Goal: Information Seeking & Learning: Learn about a topic

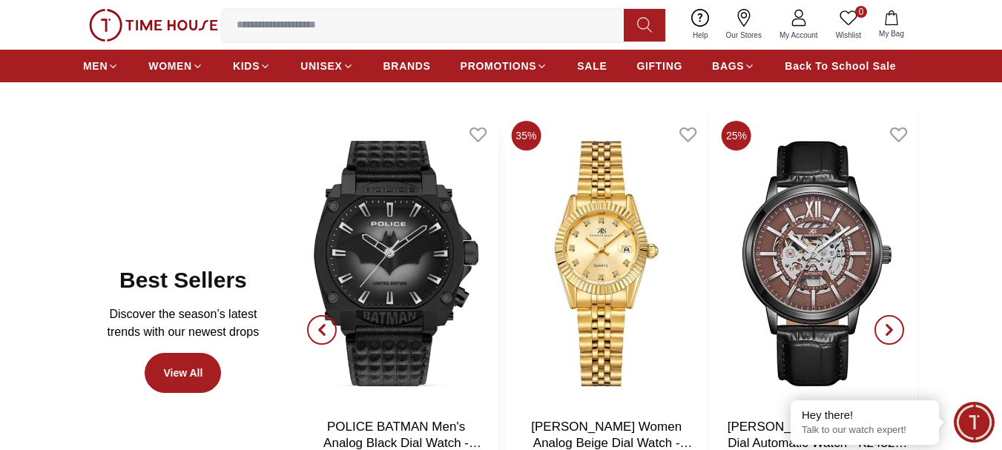
scroll to position [667, 0]
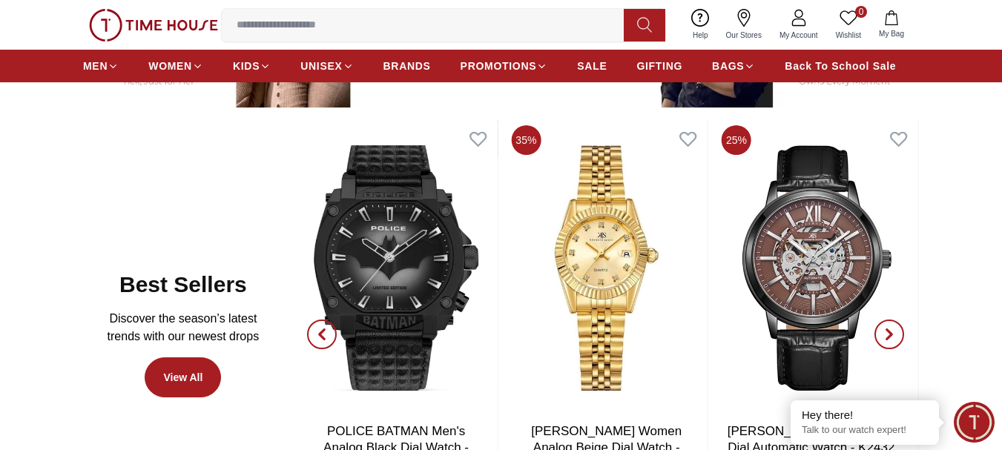
click at [325, 334] on icon "button" at bounding box center [322, 335] width 12 height 12
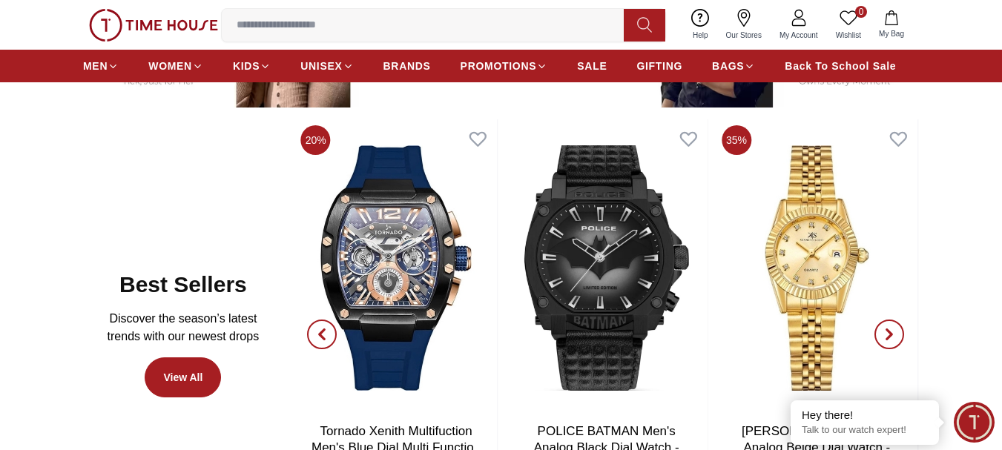
click at [324, 333] on icon "button" at bounding box center [322, 335] width 12 height 12
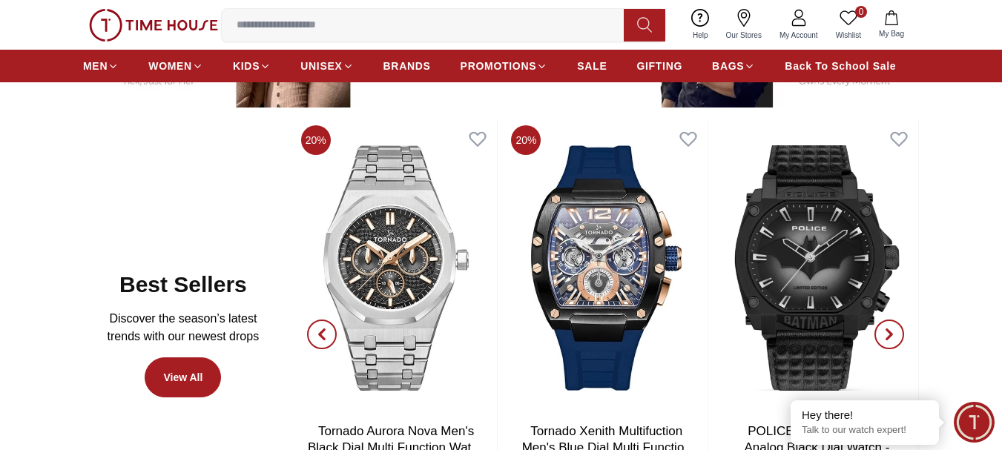
click at [324, 333] on icon "button" at bounding box center [322, 335] width 12 height 12
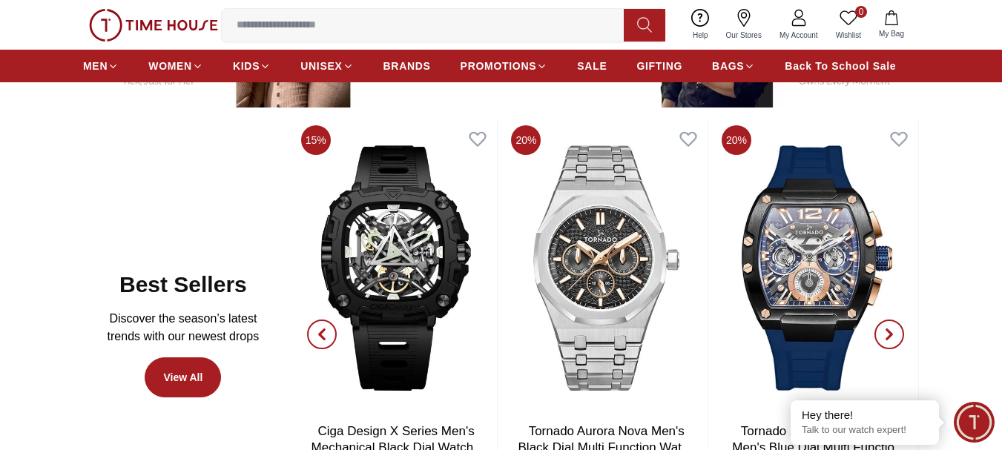
click at [324, 333] on icon "button" at bounding box center [322, 335] width 12 height 12
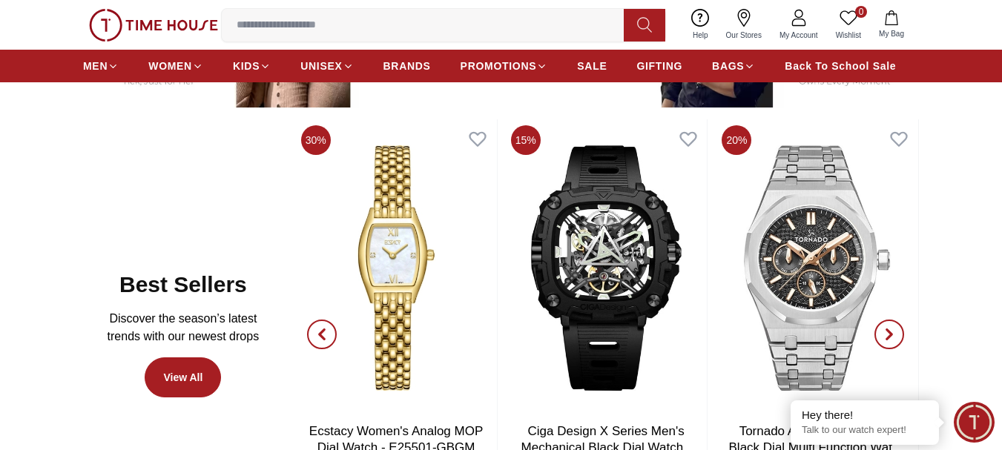
click at [324, 333] on icon "button" at bounding box center [322, 335] width 12 height 12
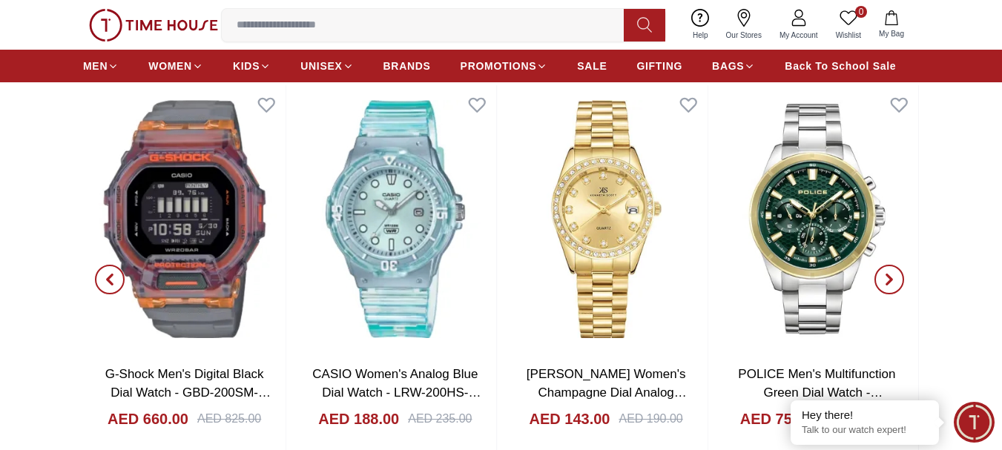
scroll to position [1557, 0]
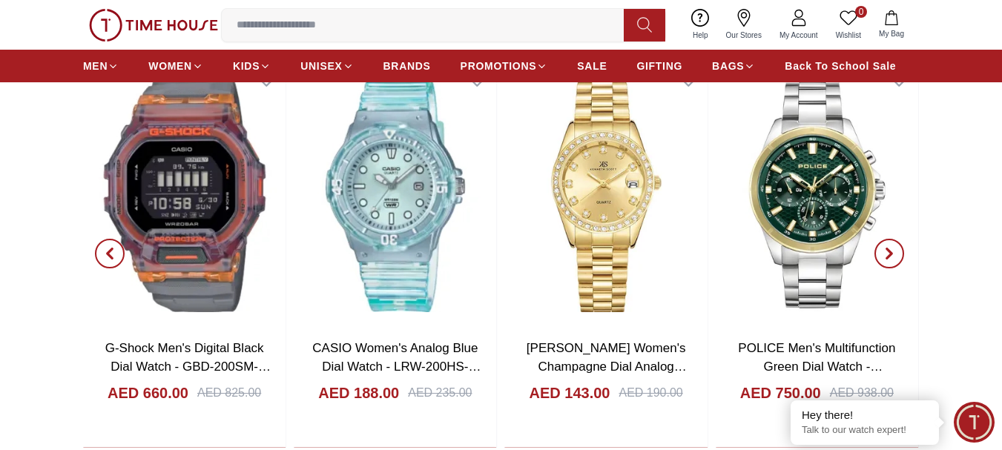
click at [887, 254] on icon "button" at bounding box center [889, 254] width 12 height 12
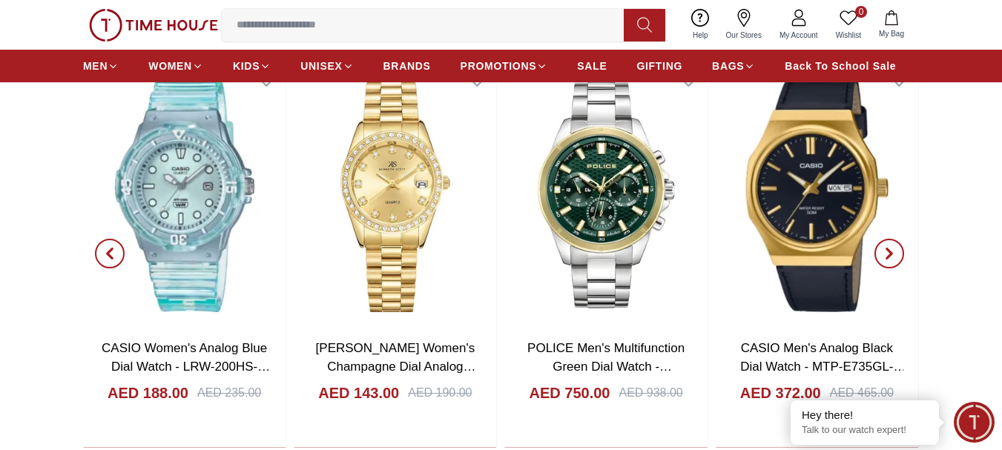
click at [887, 254] on icon "button" at bounding box center [889, 254] width 12 height 12
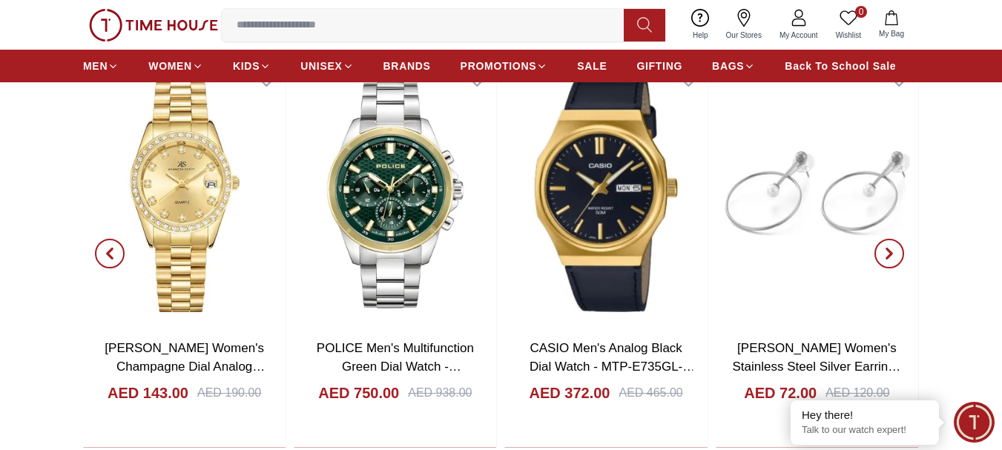
click at [887, 254] on icon "button" at bounding box center [889, 254] width 12 height 12
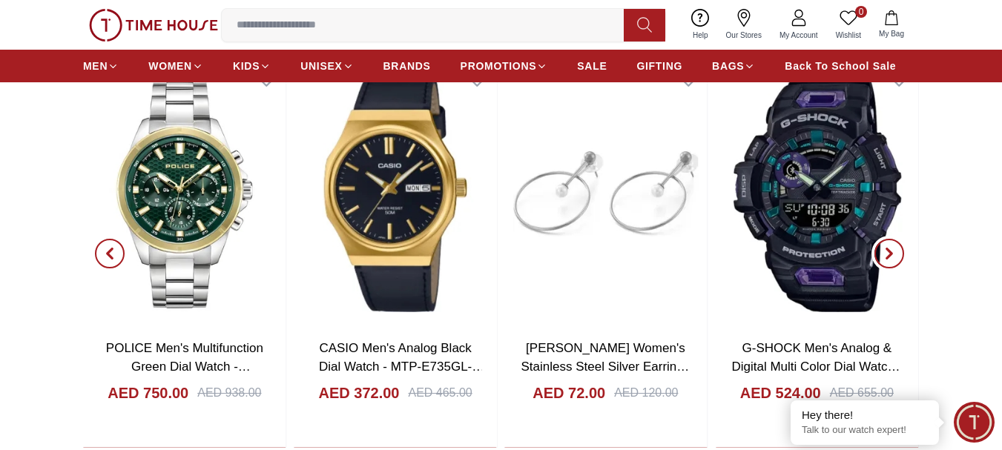
click at [887, 254] on icon "button" at bounding box center [889, 254] width 12 height 12
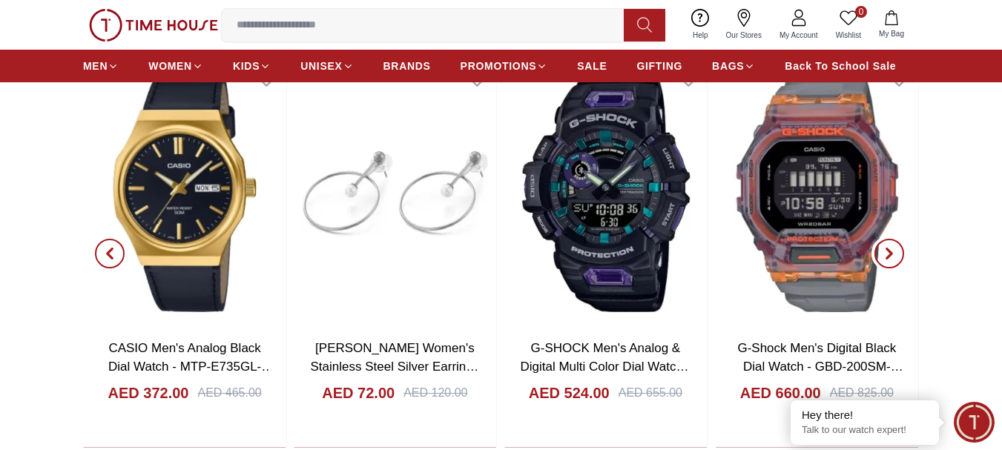
click at [887, 254] on icon "button" at bounding box center [889, 254] width 12 height 12
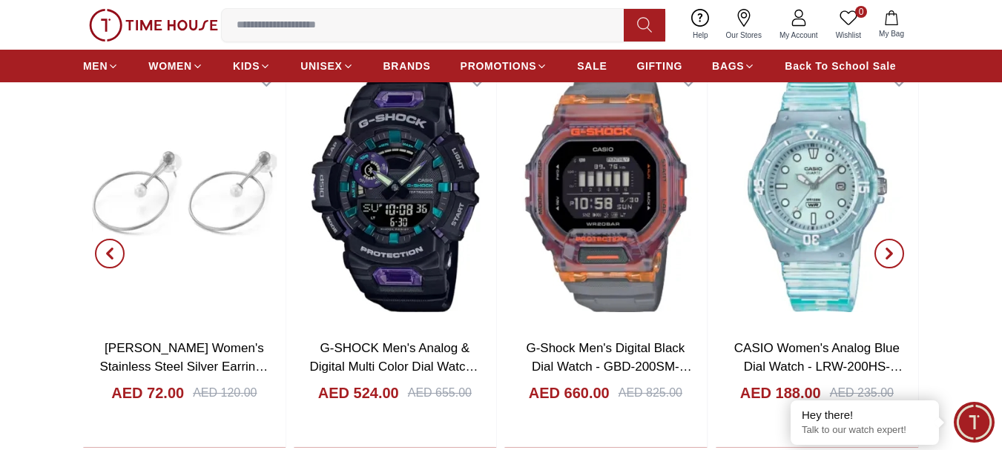
click at [887, 254] on icon "button" at bounding box center [889, 254] width 12 height 12
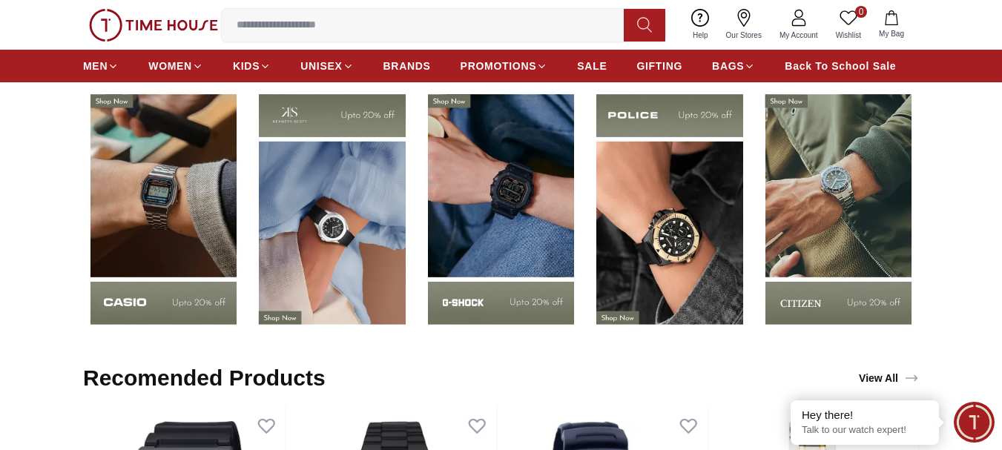
scroll to position [2002, 0]
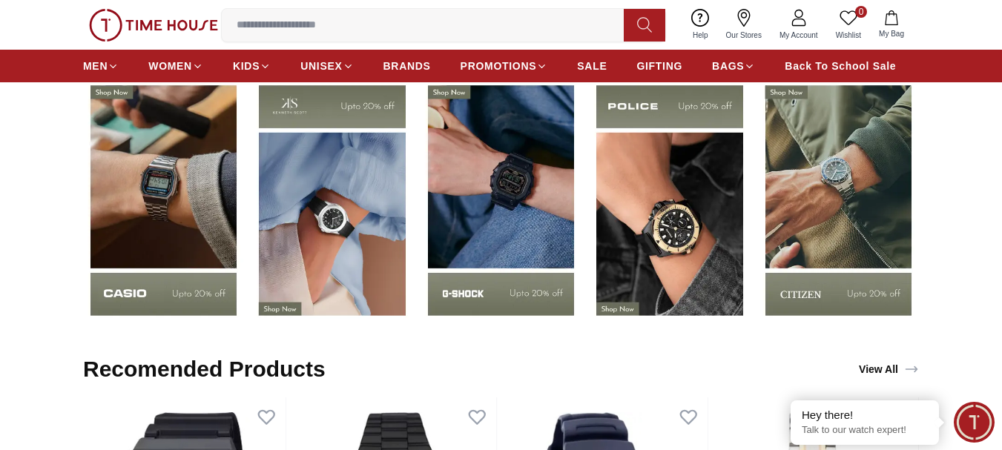
click at [136, 226] on img at bounding box center [163, 200] width 161 height 252
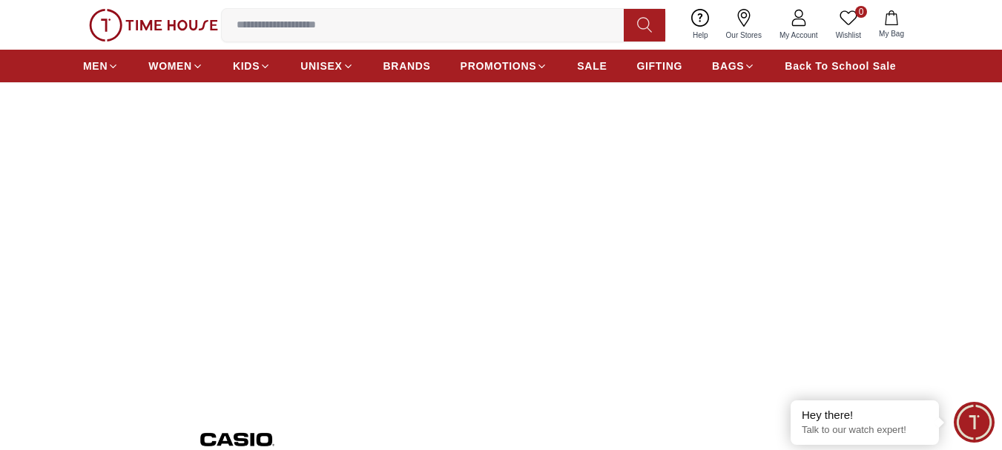
scroll to position [60, 0]
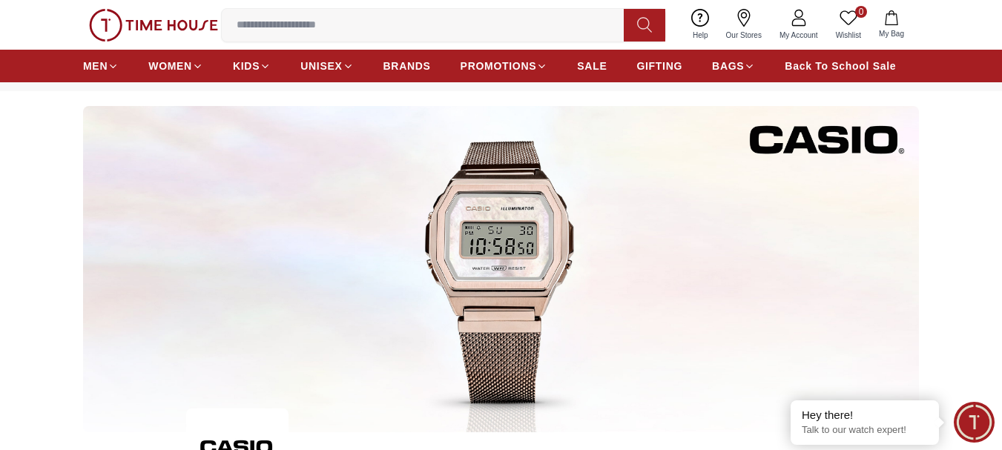
click at [355, 24] on input at bounding box center [429, 25] width 414 height 30
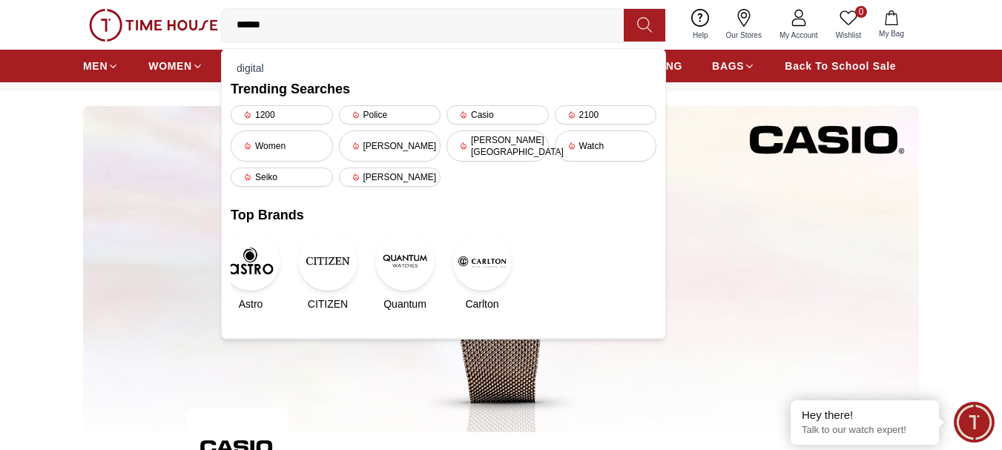
type input "*******"
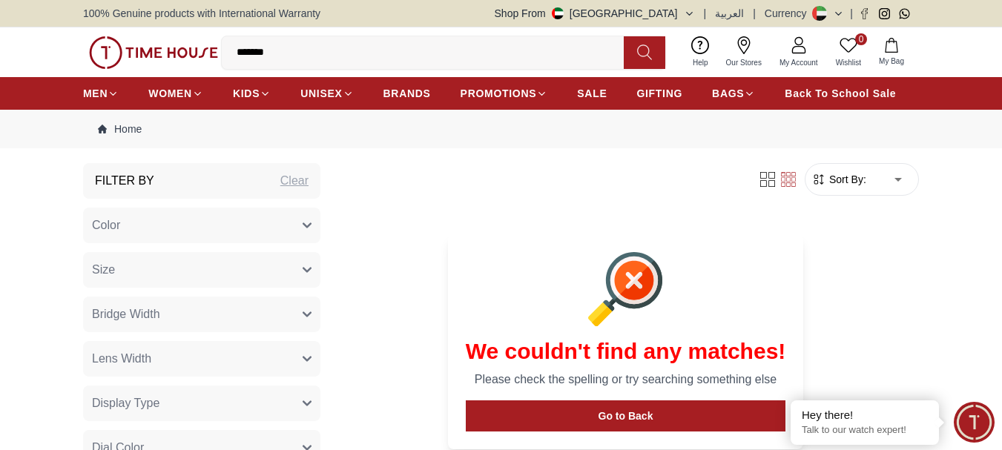
click at [161, 53] on img at bounding box center [153, 52] width 129 height 33
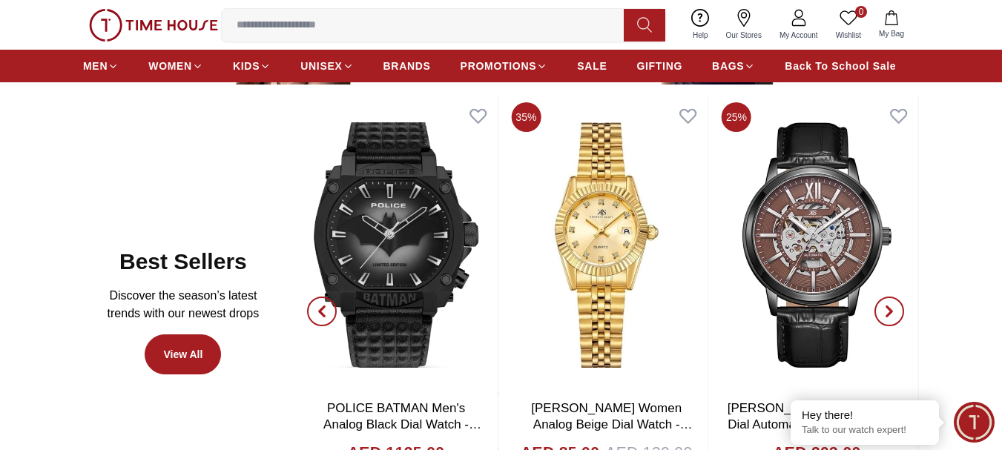
scroll to position [742, 0]
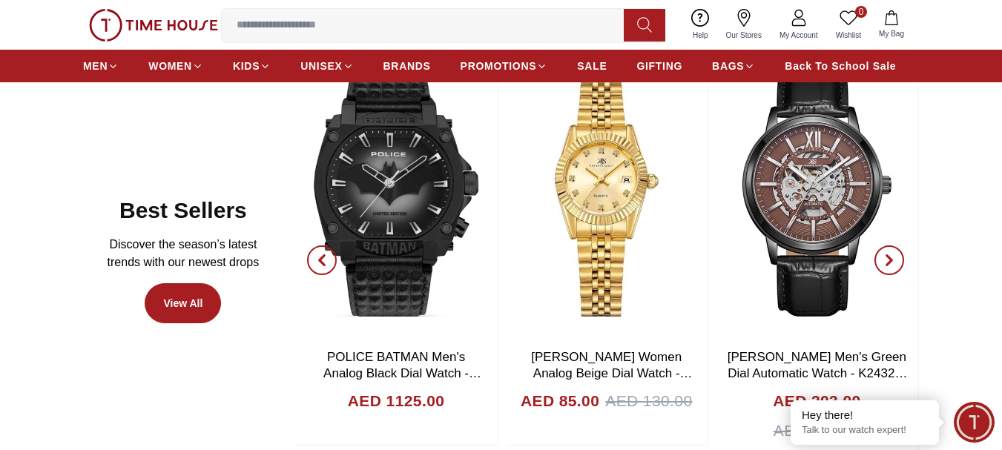
click at [894, 254] on span "button" at bounding box center [889, 260] width 30 height 30
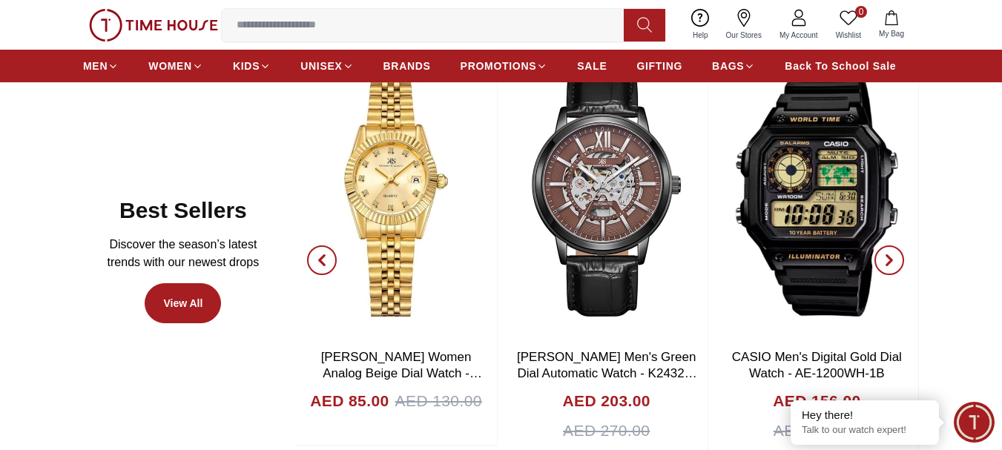
click at [894, 254] on span "button" at bounding box center [889, 260] width 30 height 30
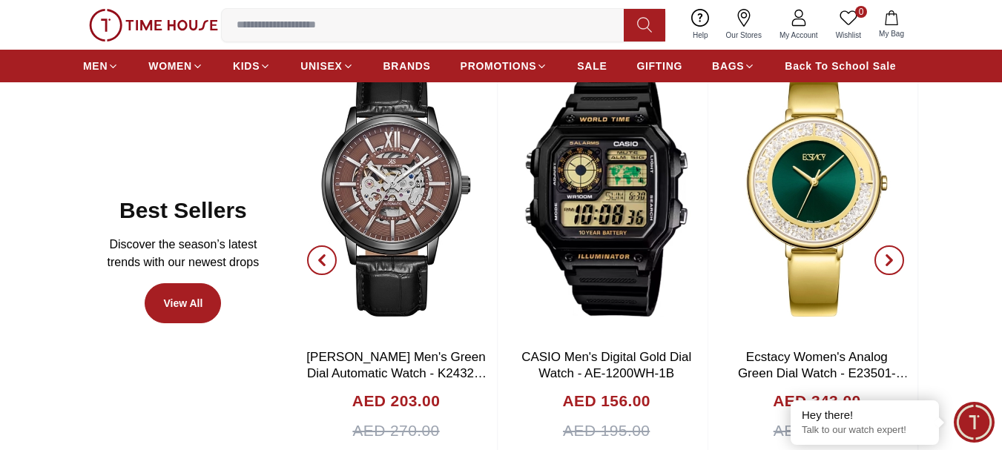
click at [894, 254] on span "button" at bounding box center [889, 260] width 30 height 30
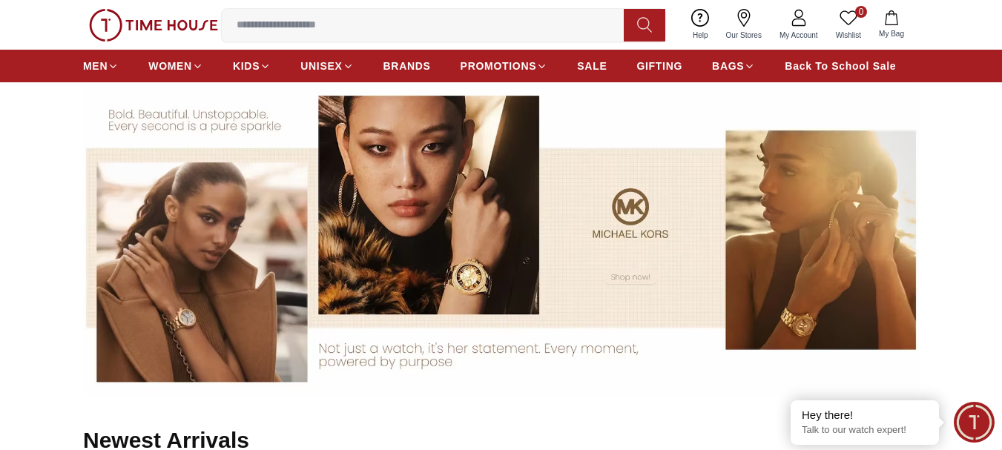
scroll to position [1112, 0]
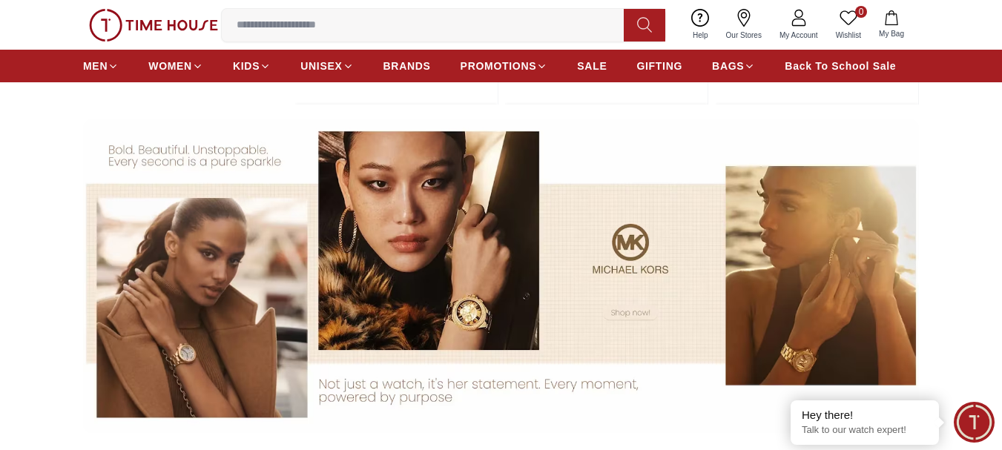
click at [624, 242] on img at bounding box center [501, 276] width 836 height 314
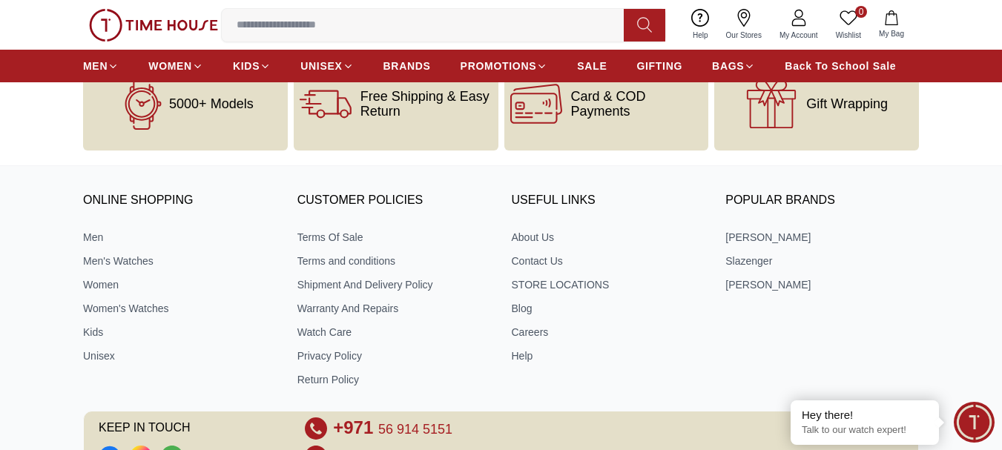
scroll to position [2744, 0]
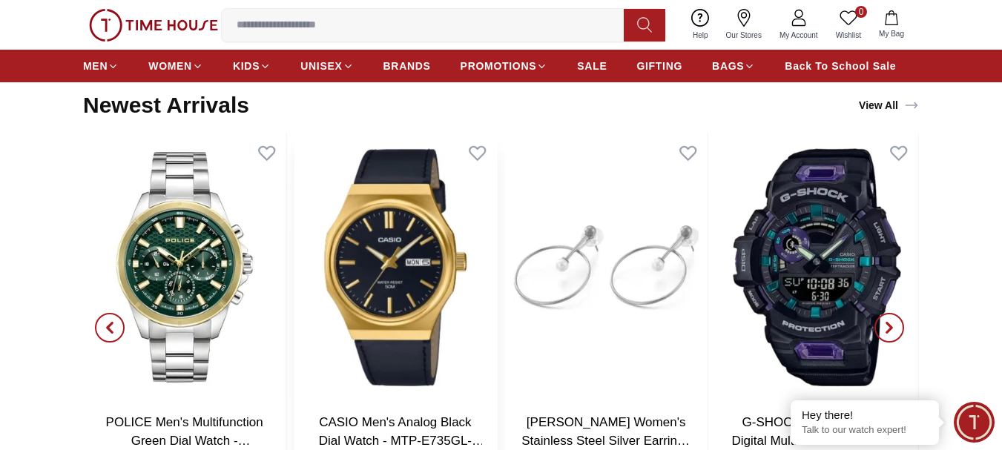
scroll to position [1557, 0]
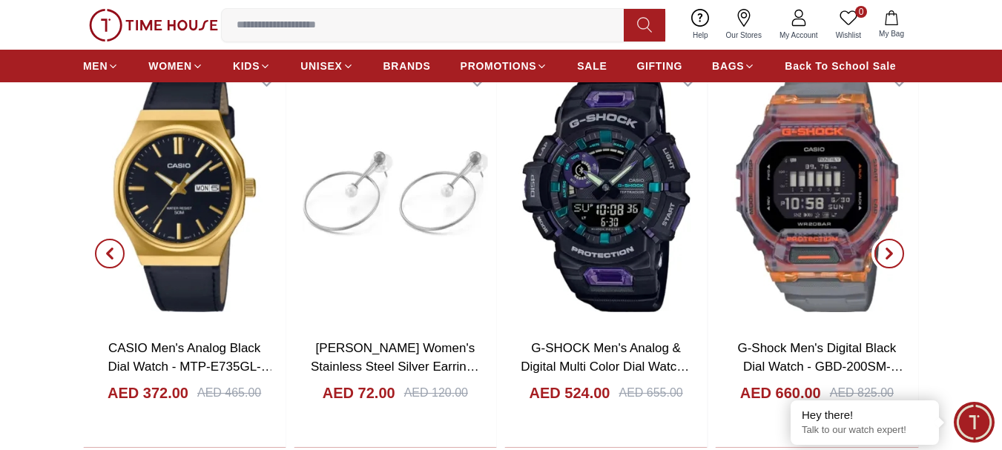
click at [885, 255] on icon "button" at bounding box center [889, 254] width 12 height 12
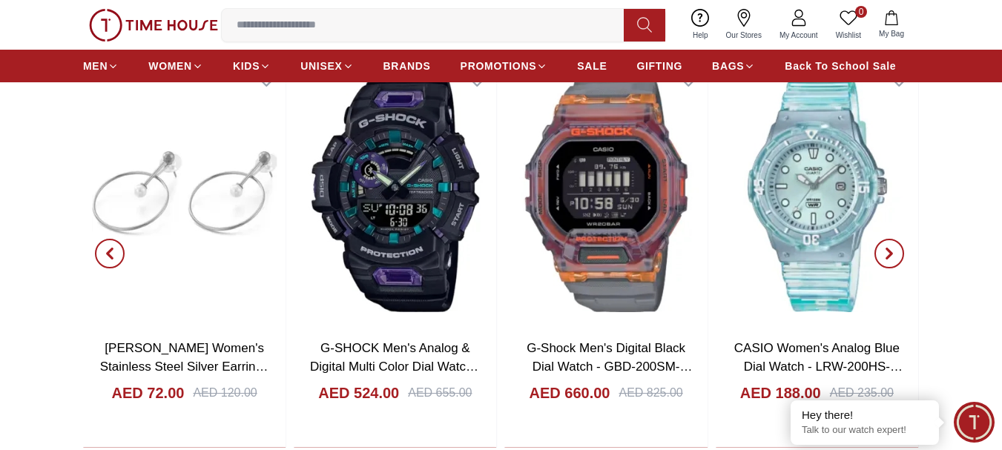
click at [885, 255] on icon "button" at bounding box center [889, 254] width 12 height 12
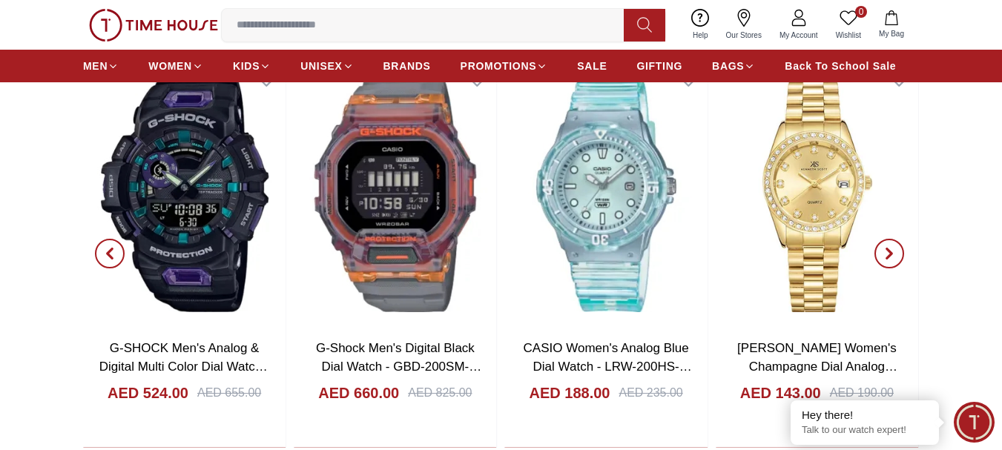
click at [885, 255] on icon "button" at bounding box center [889, 254] width 12 height 12
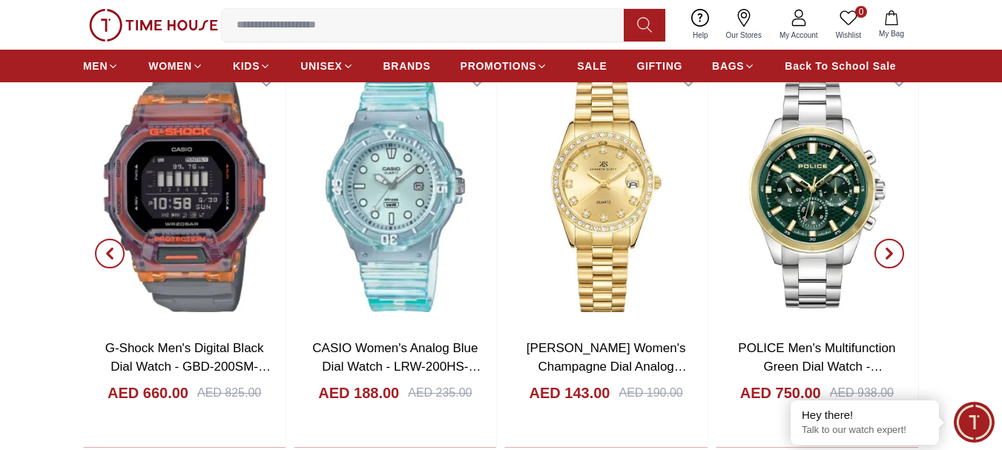
click at [885, 255] on icon "button" at bounding box center [889, 254] width 12 height 12
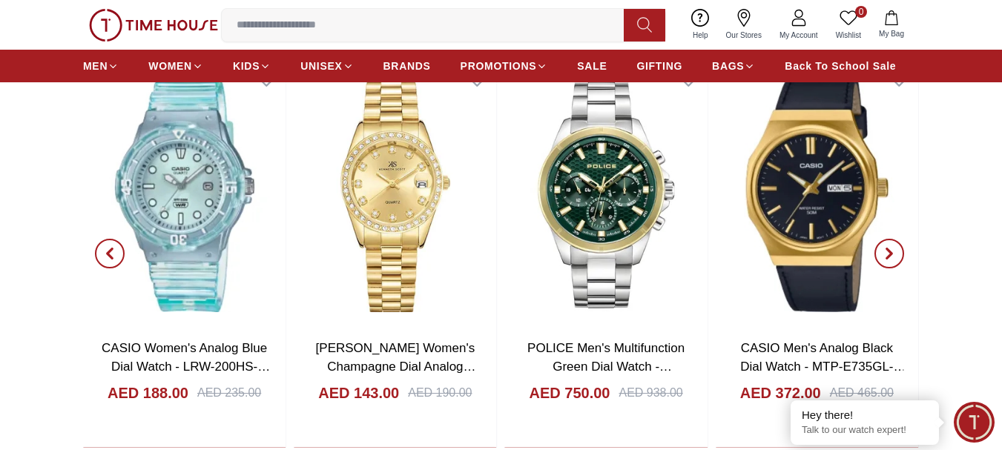
click at [885, 255] on icon "button" at bounding box center [889, 254] width 12 height 12
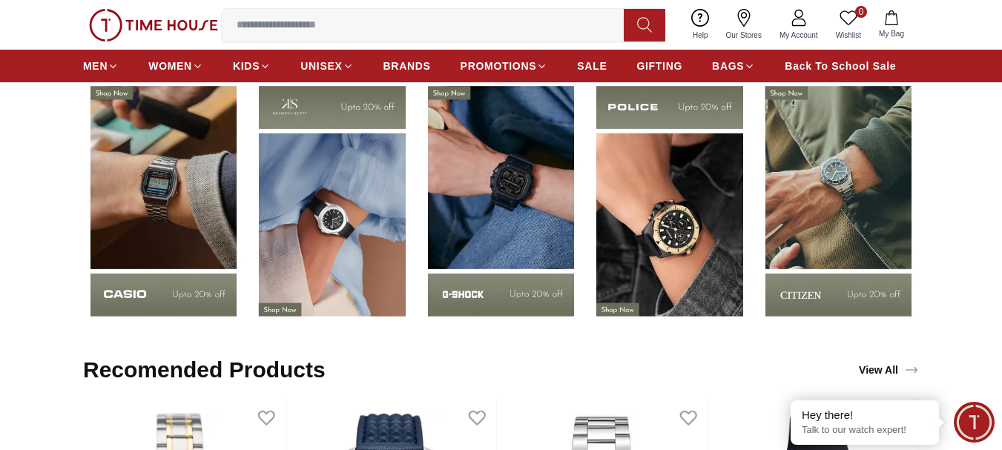
scroll to position [2002, 0]
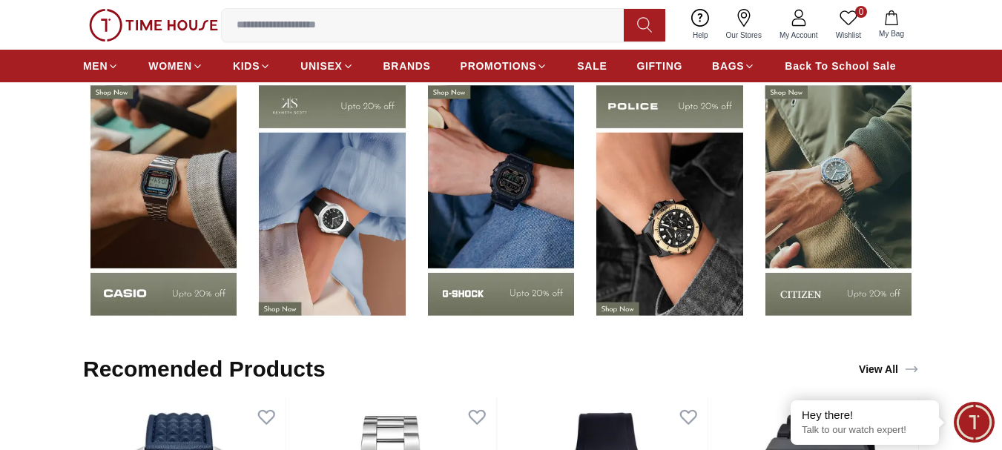
click at [292, 234] on img at bounding box center [331, 200] width 161 height 252
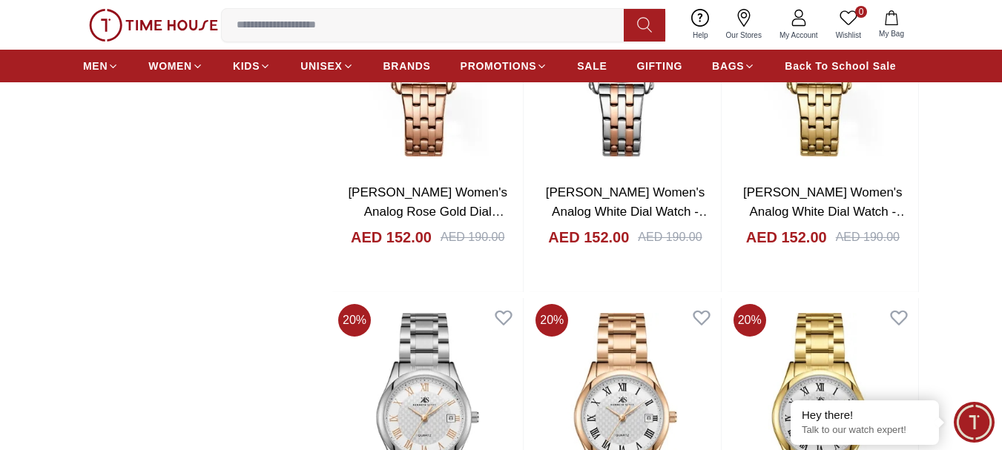
scroll to position [1928, 0]
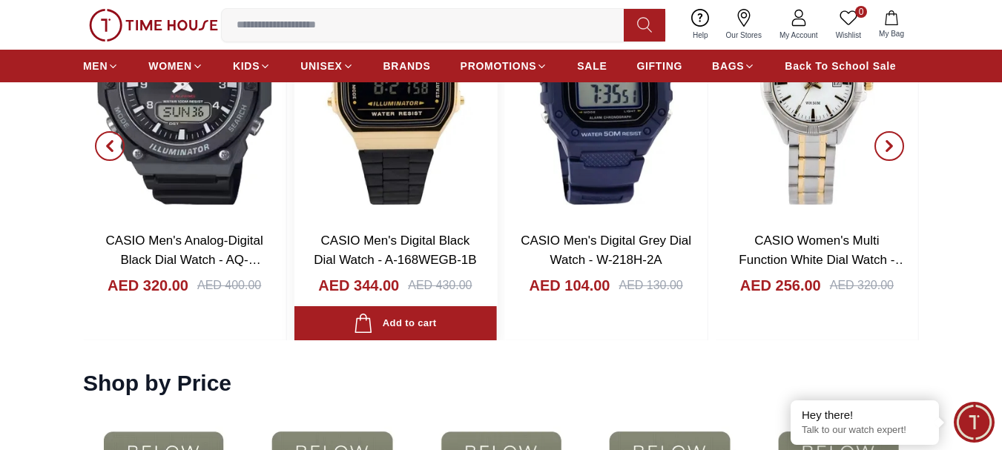
scroll to position [2373, 0]
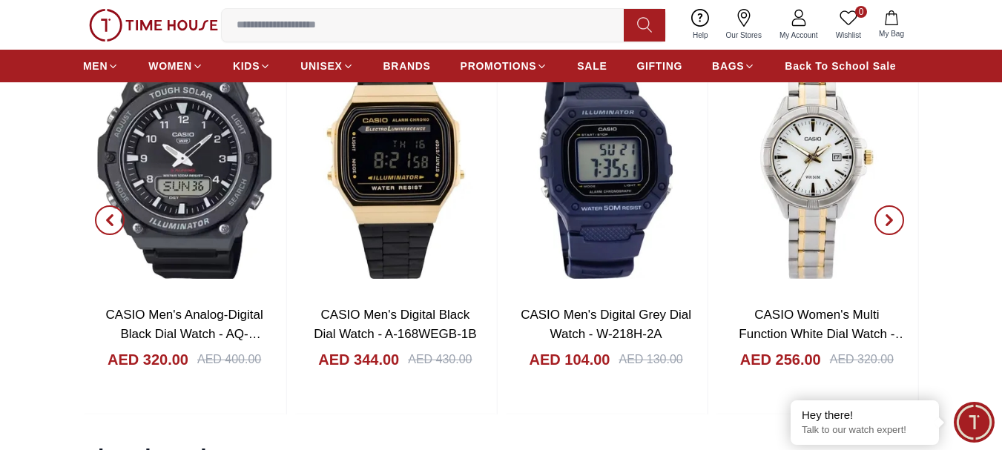
click at [100, 219] on span "button" at bounding box center [110, 220] width 30 height 30
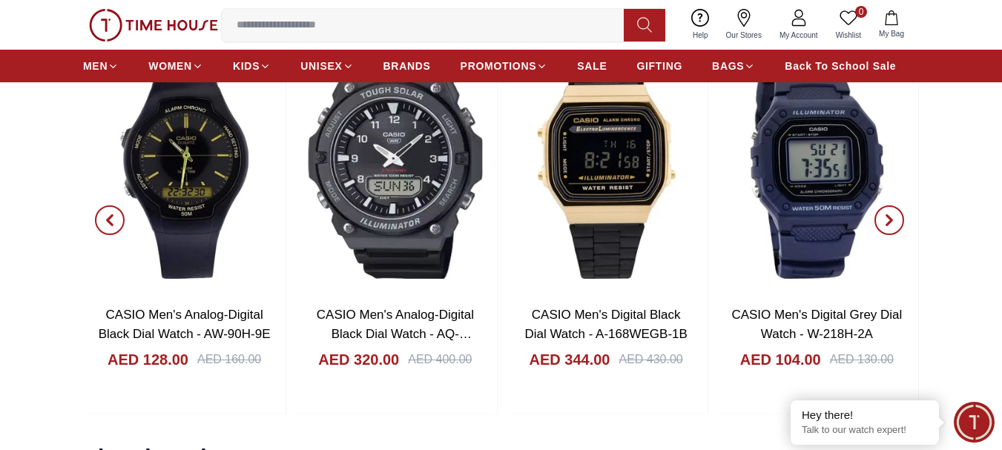
click at [897, 216] on span "button" at bounding box center [889, 220] width 30 height 30
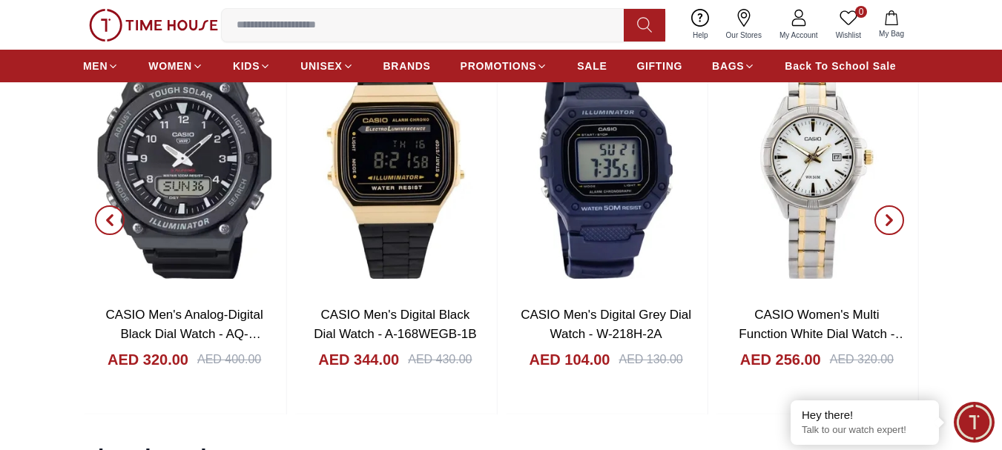
click at [896, 218] on span "button" at bounding box center [889, 220] width 30 height 30
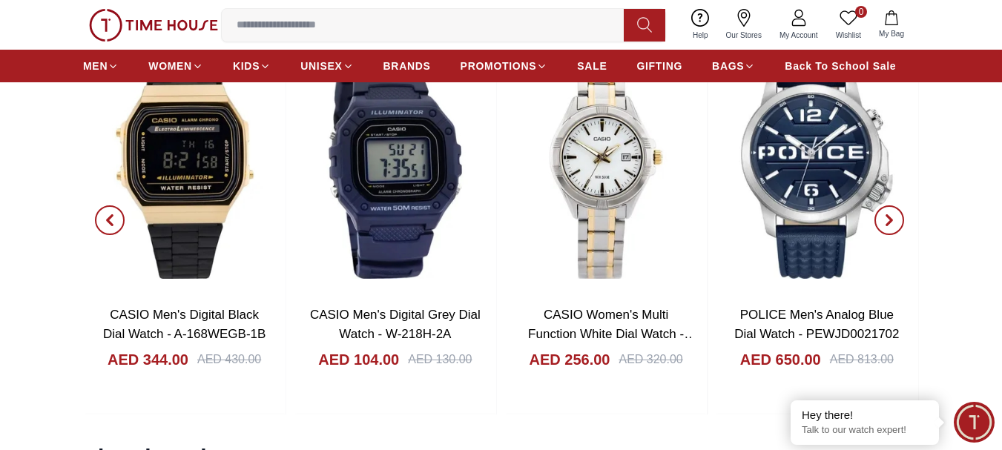
click at [896, 218] on span "button" at bounding box center [889, 220] width 30 height 30
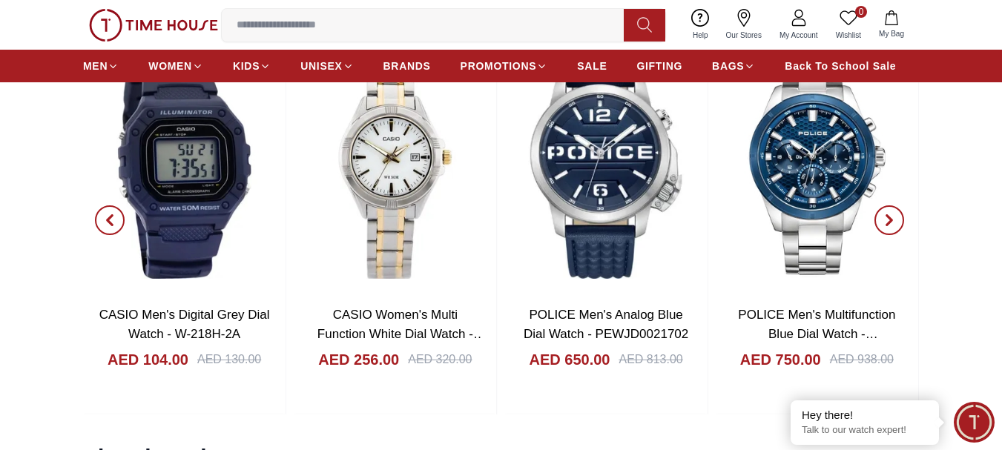
click at [894, 220] on icon "button" at bounding box center [889, 220] width 12 height 12
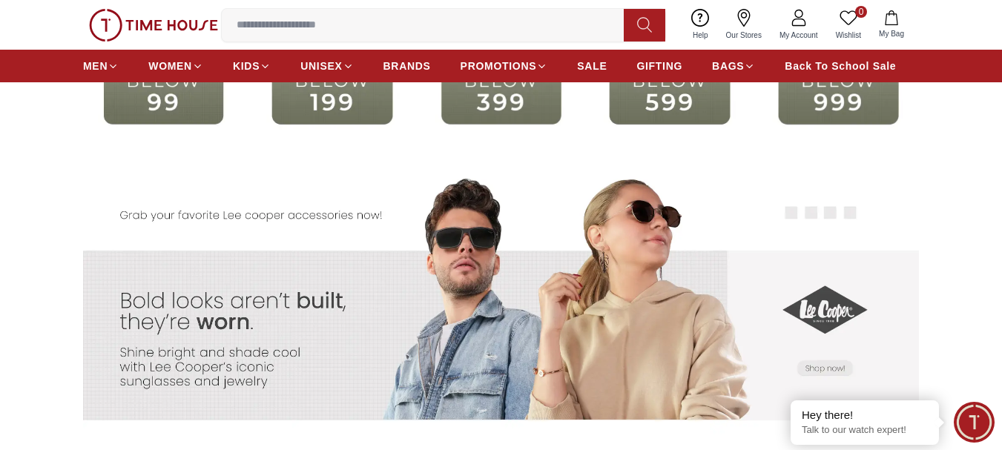
scroll to position [2744, 0]
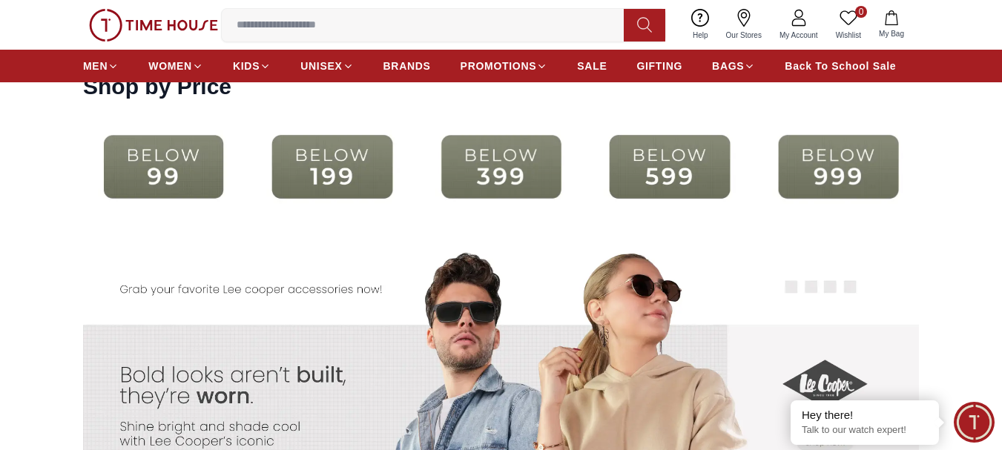
click at [711, 168] on img at bounding box center [669, 167] width 161 height 104
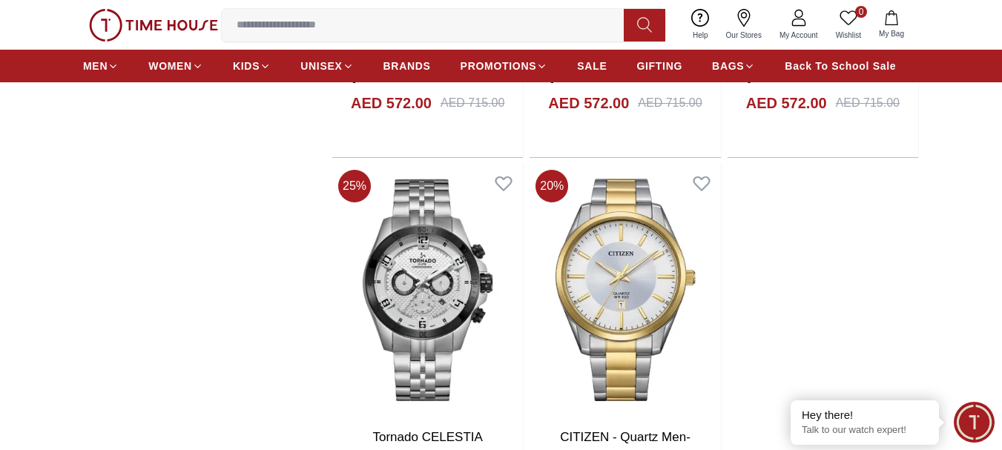
scroll to position [2522, 0]
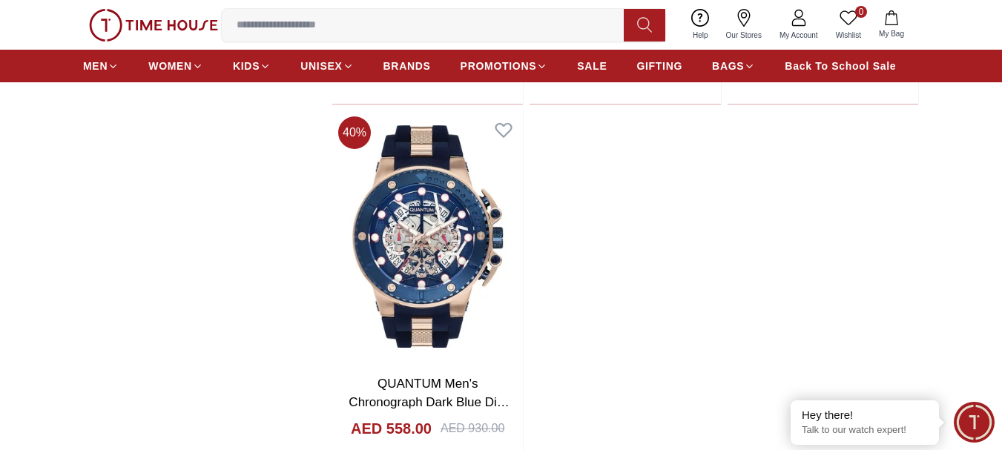
scroll to position [5117, 0]
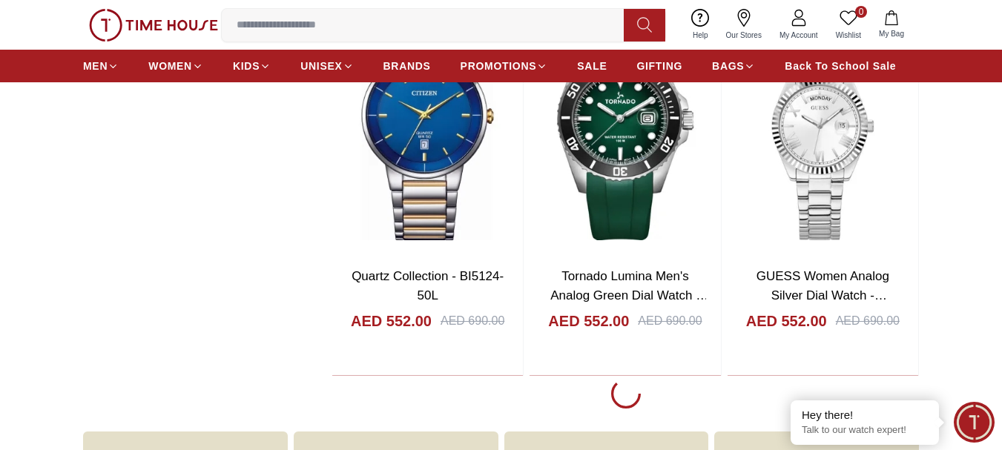
scroll to position [7639, 0]
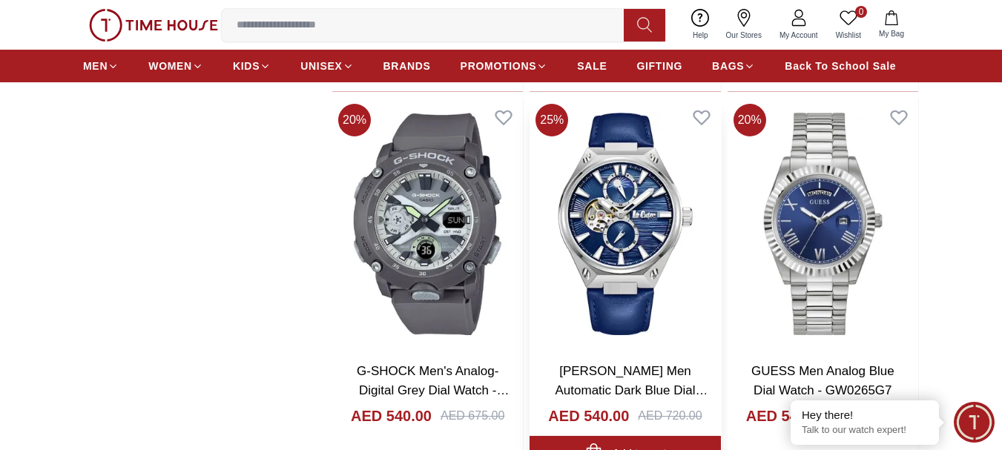
scroll to position [8826, 0]
